Goal: Task Accomplishment & Management: Use online tool/utility

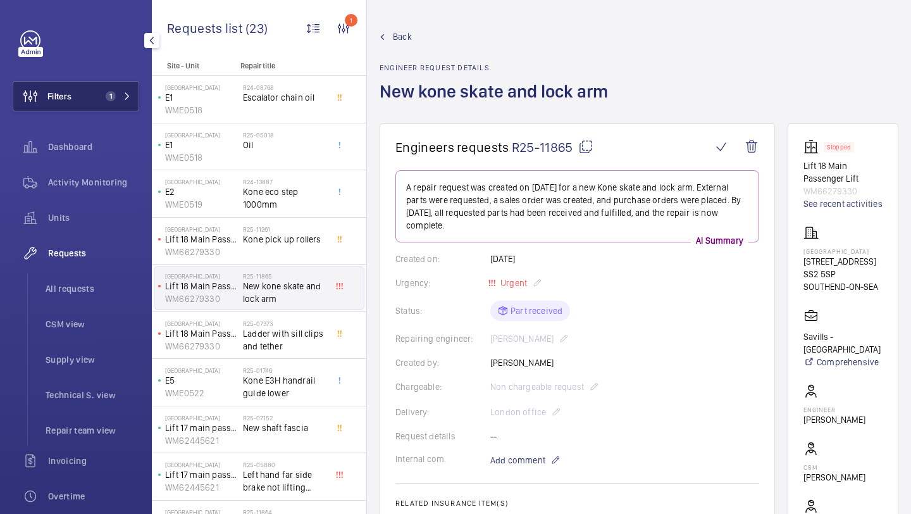
click at [98, 97] on button "Filters 1" at bounding box center [76, 96] width 127 height 30
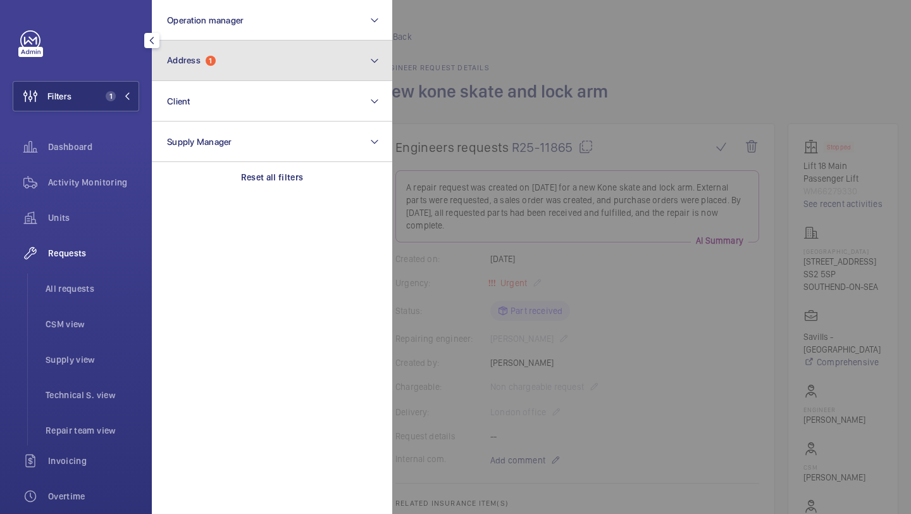
click at [185, 61] on span "Address" at bounding box center [184, 60] width 34 height 10
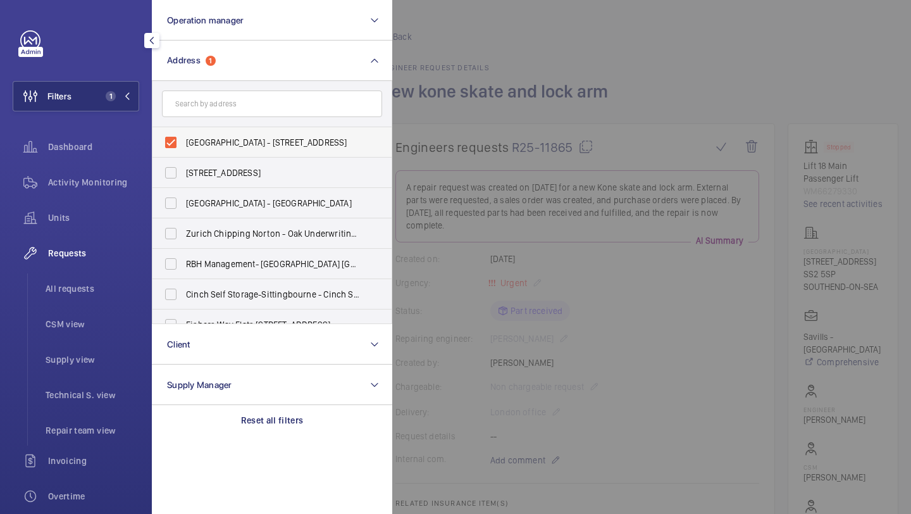
click at [218, 146] on span "[GEOGRAPHIC_DATA] - [STREET_ADDRESS]" at bounding box center [273, 142] width 174 height 13
click at [184, 146] on input "[GEOGRAPHIC_DATA] - [STREET_ADDRESS]" at bounding box center [170, 142] width 25 height 25
checkbox input "false"
click at [80, 425] on span "Repair team view" at bounding box center [93, 430] width 94 height 13
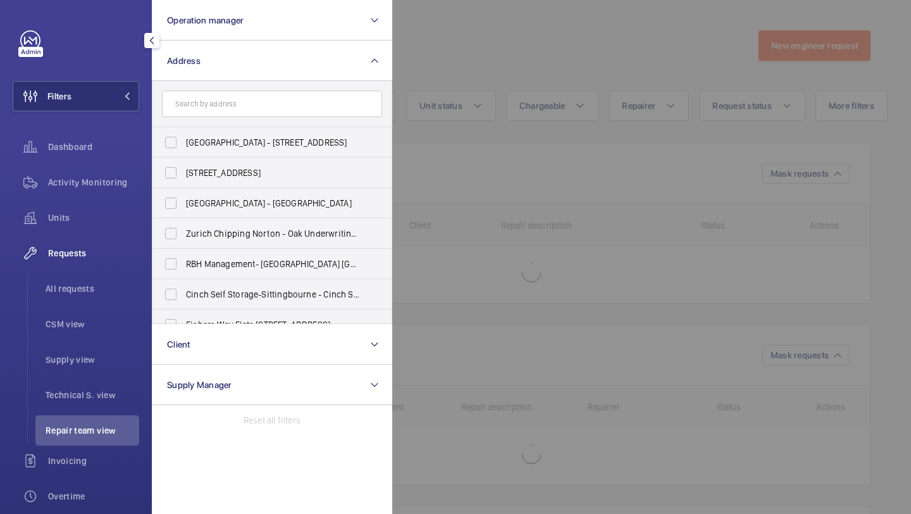
click at [497, 198] on div at bounding box center [847, 257] width 911 height 514
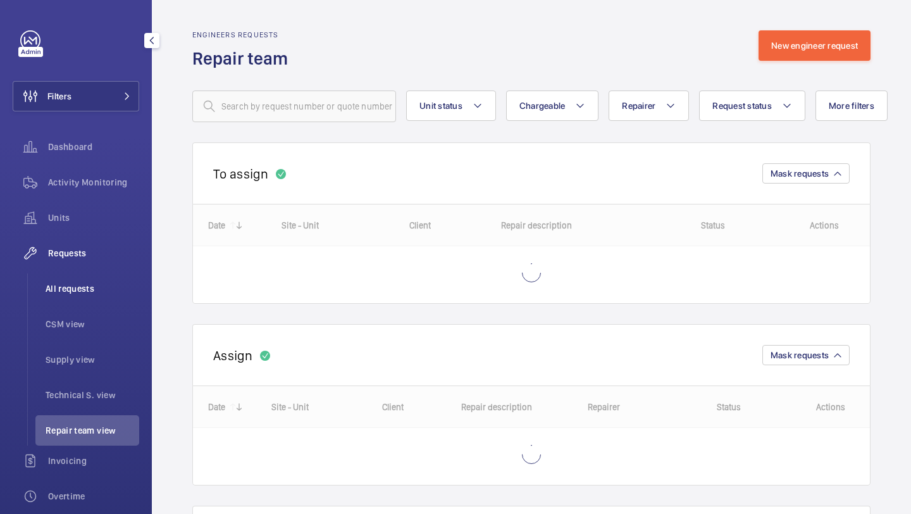
click at [74, 292] on span "All requests" at bounding box center [93, 288] width 94 height 13
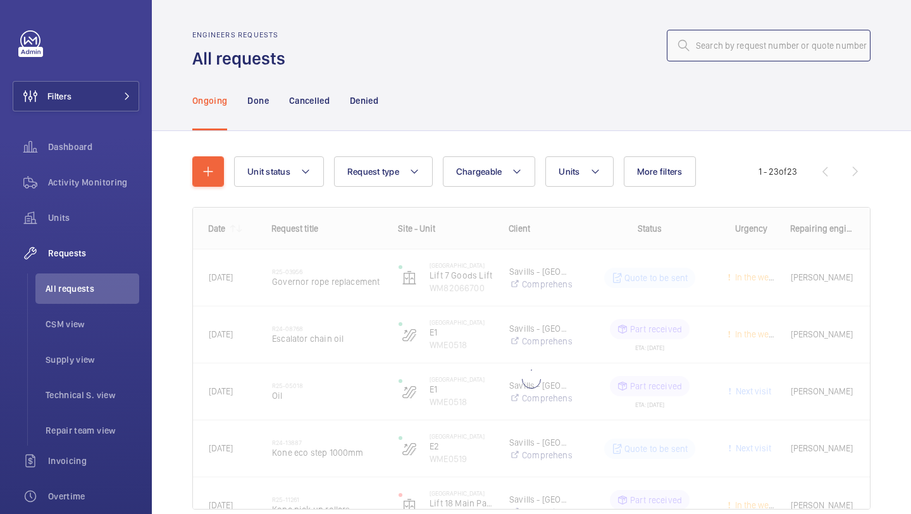
click at [748, 42] on input "text" at bounding box center [769, 46] width 204 height 32
paste input "R25-12010"
click at [696, 43] on input "R25-12010" at bounding box center [769, 46] width 204 height 32
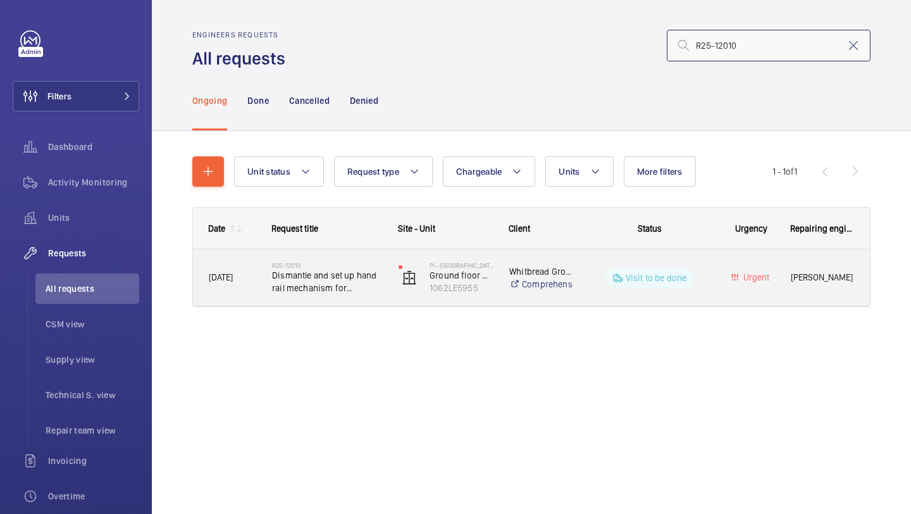
type input "R25-12010"
click at [385, 278] on div "PI - [GEOGRAPHIC_DATA] floor platform lift 1062LE5955" at bounding box center [438, 278] width 109 height 52
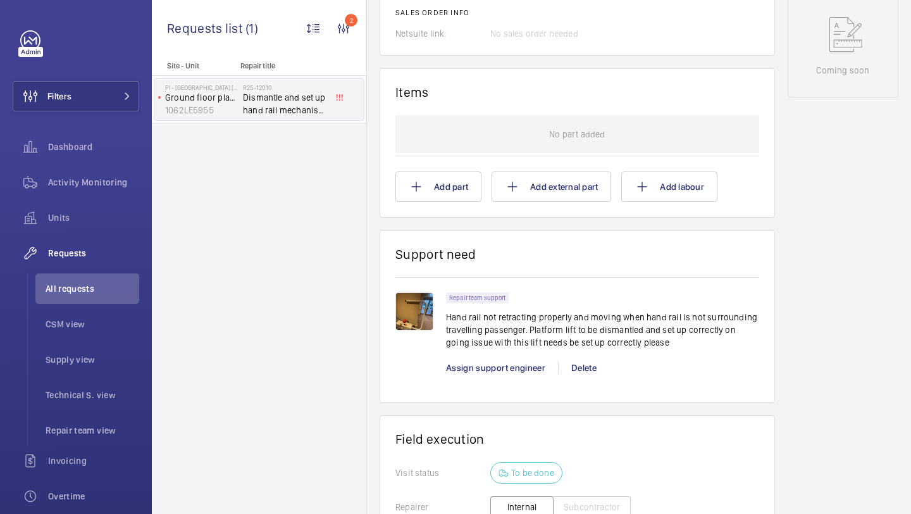
scroll to position [695, 0]
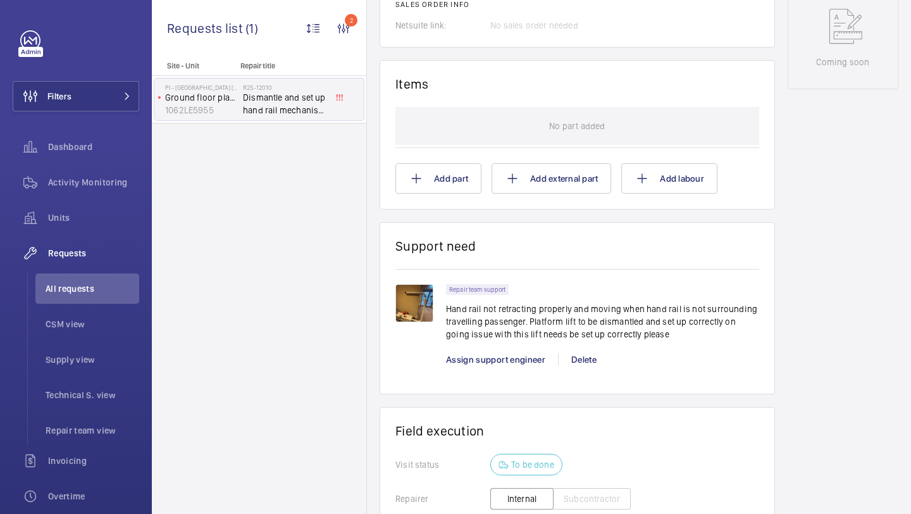
click at [418, 306] on img at bounding box center [415, 303] width 38 height 38
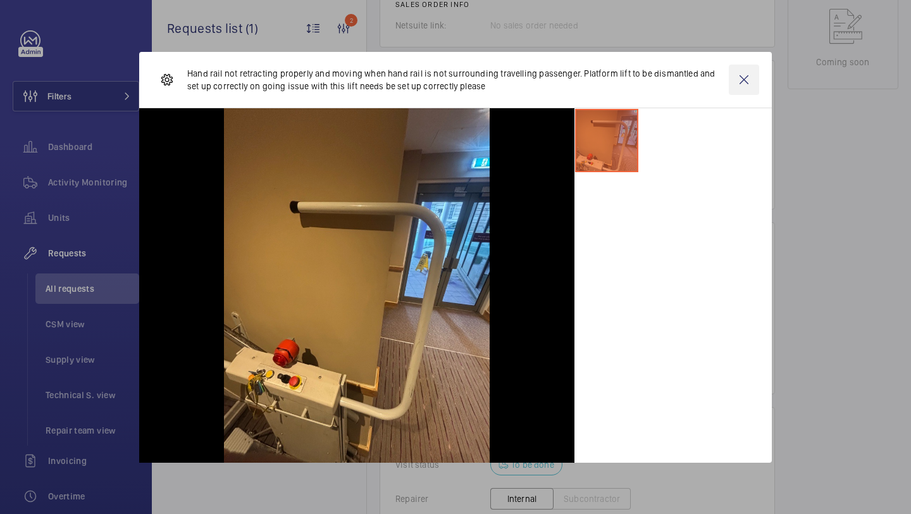
click at [749, 75] on wm-front-icon-button at bounding box center [744, 80] width 30 height 30
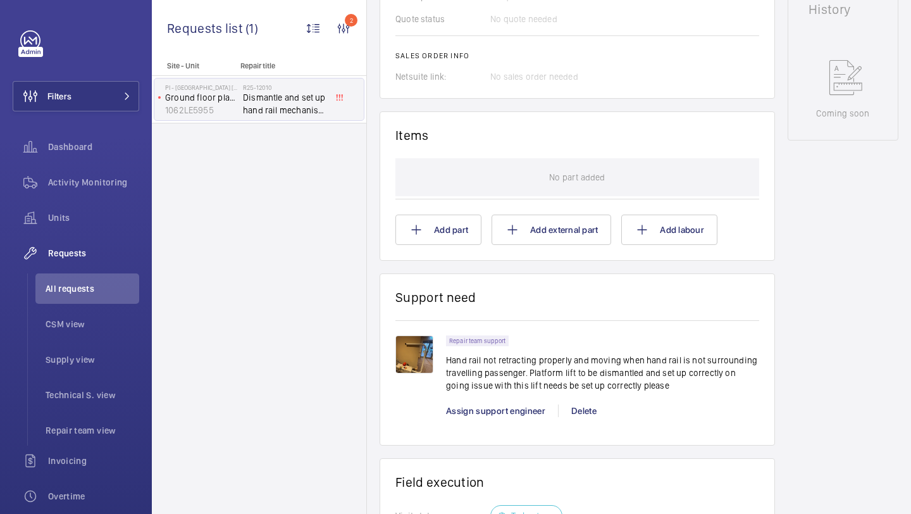
scroll to position [643, 0]
click at [487, 380] on p "Hand rail not retracting properly and moving when hand rail is not surrounding …" at bounding box center [602, 373] width 313 height 38
click at [513, 377] on p "Hand rail not retracting properly and moving when hand rail is not surrounding …" at bounding box center [602, 373] width 313 height 38
click at [560, 376] on p "Hand rail not retracting properly and moving when hand rail is not surrounding …" at bounding box center [602, 373] width 313 height 38
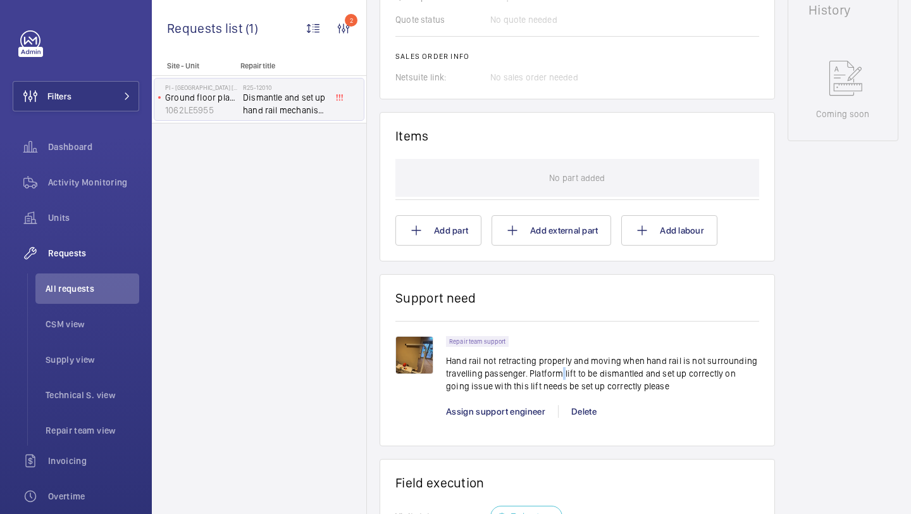
click at [560, 376] on p "Hand rail not retracting properly and moving when hand rail is not surrounding …" at bounding box center [602, 373] width 313 height 38
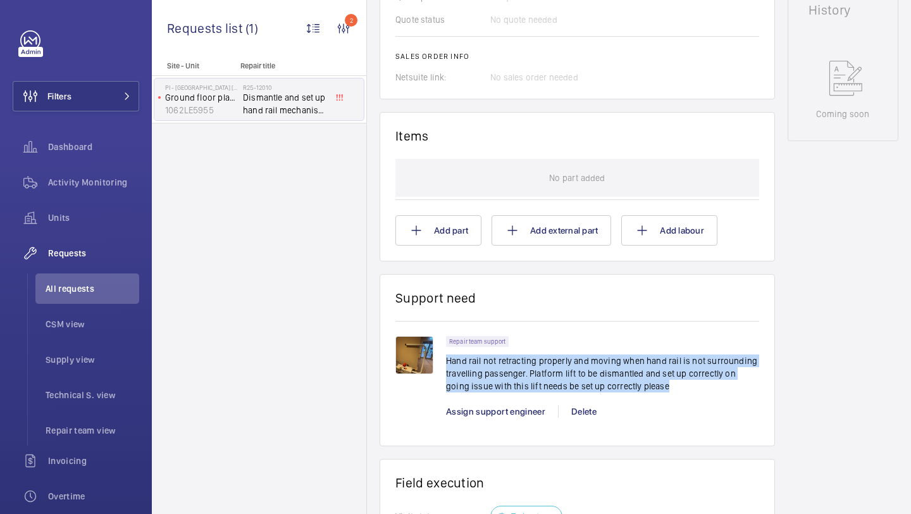
click at [560, 376] on p "Hand rail not retracting properly and moving when hand rail is not surrounding …" at bounding box center [602, 373] width 313 height 38
click at [570, 376] on p "Hand rail not retracting properly and moving when hand rail is not surrounding …" at bounding box center [602, 373] width 313 height 38
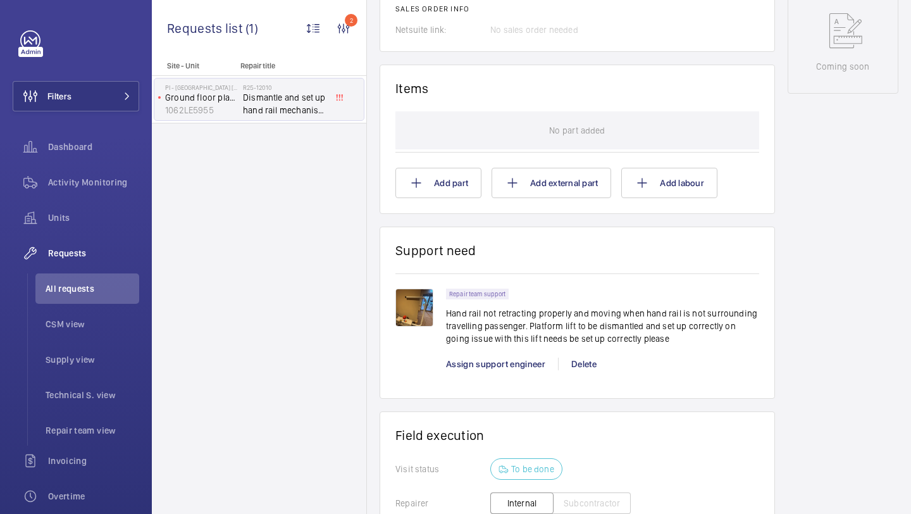
scroll to position [697, 0]
